Goal: Task Accomplishment & Management: Use online tool/utility

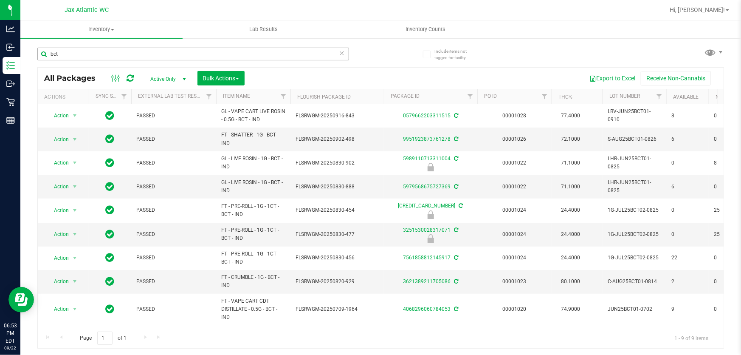
click at [146, 52] on input "bct" at bounding box center [193, 54] width 312 height 13
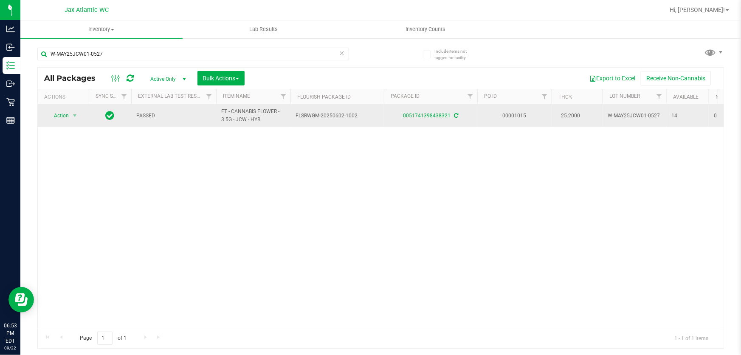
type input "W-MAY25JCW01-0527"
click at [62, 112] on span "Action" at bounding box center [57, 116] width 23 height 12
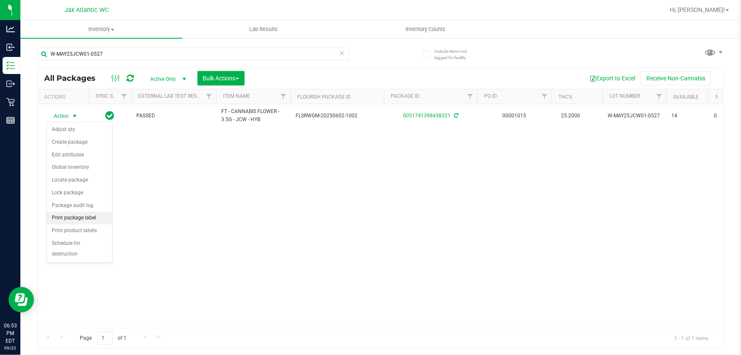
click at [73, 221] on li "Print package label" at bounding box center [79, 218] width 65 height 13
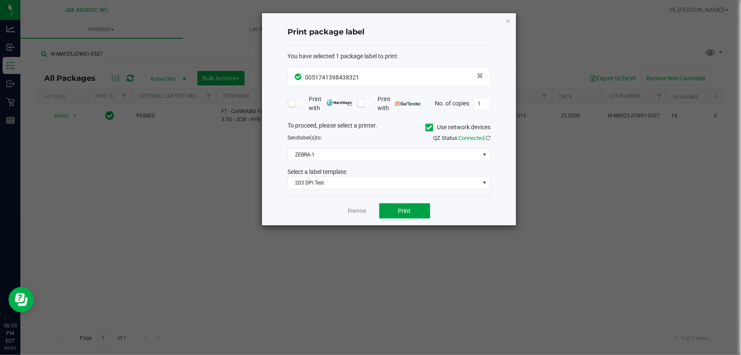
click at [399, 209] on span "Print" at bounding box center [404, 210] width 13 height 7
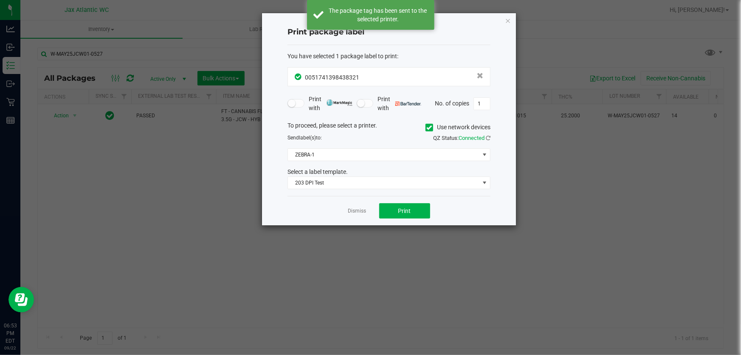
click at [510, 21] on icon "button" at bounding box center [508, 20] width 6 height 10
